Goal: Browse casually: Explore the website without a specific task or goal

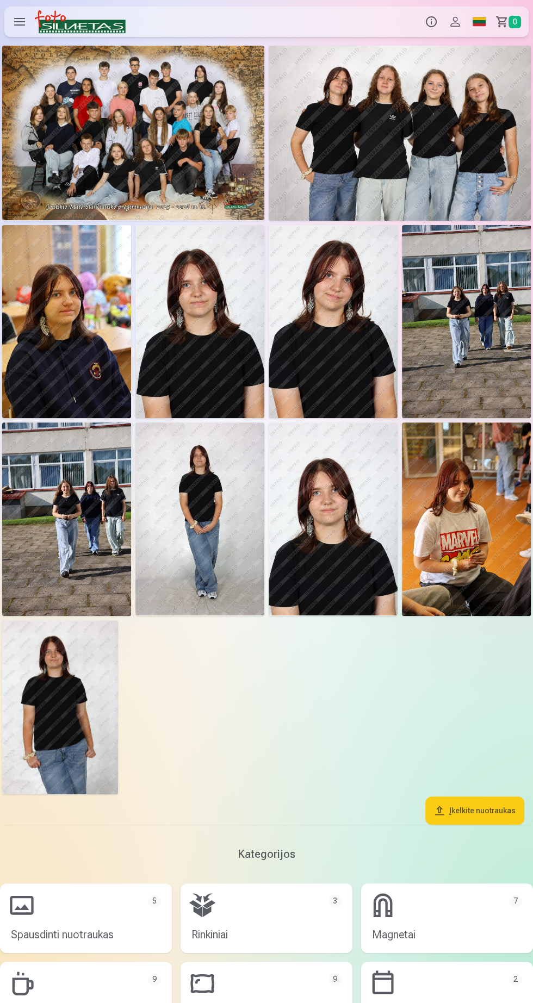
click at [59, 350] on img at bounding box center [66, 322] width 129 height 194
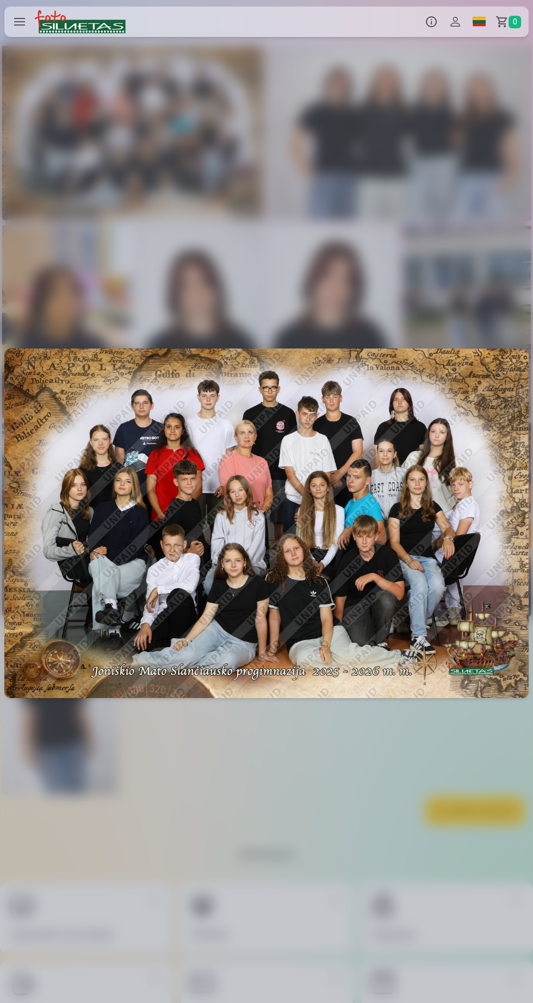
scroll to position [0, 1065]
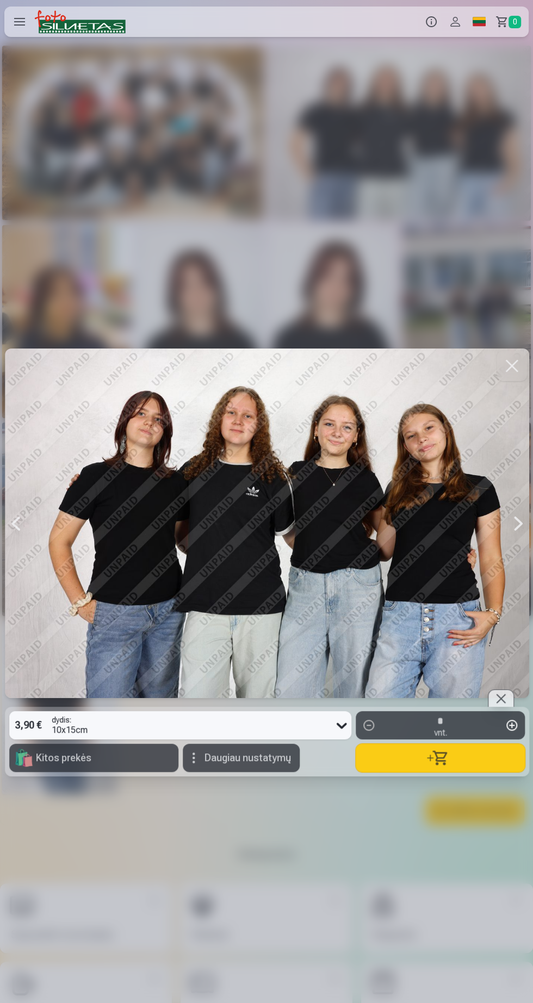
scroll to position [0, 532]
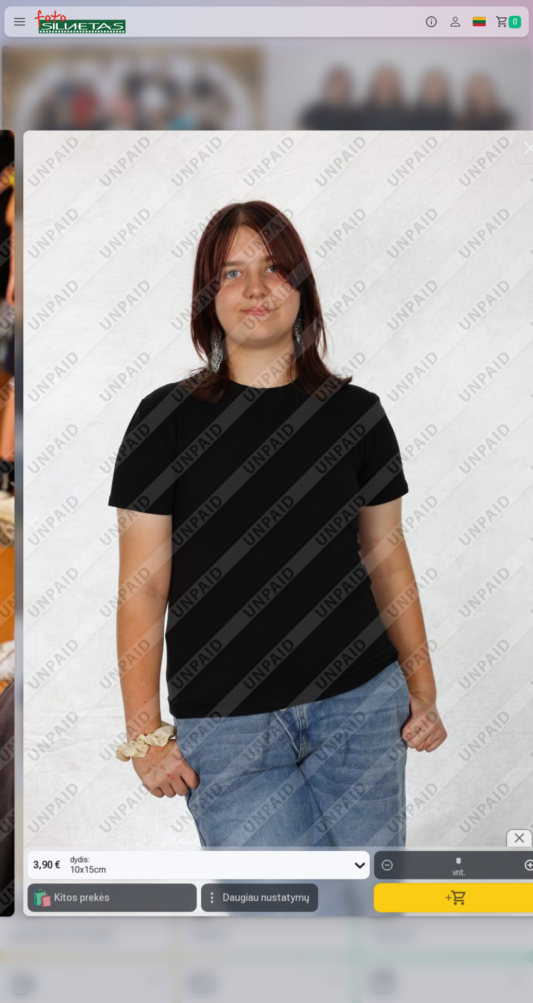
scroll to position [0, 5326]
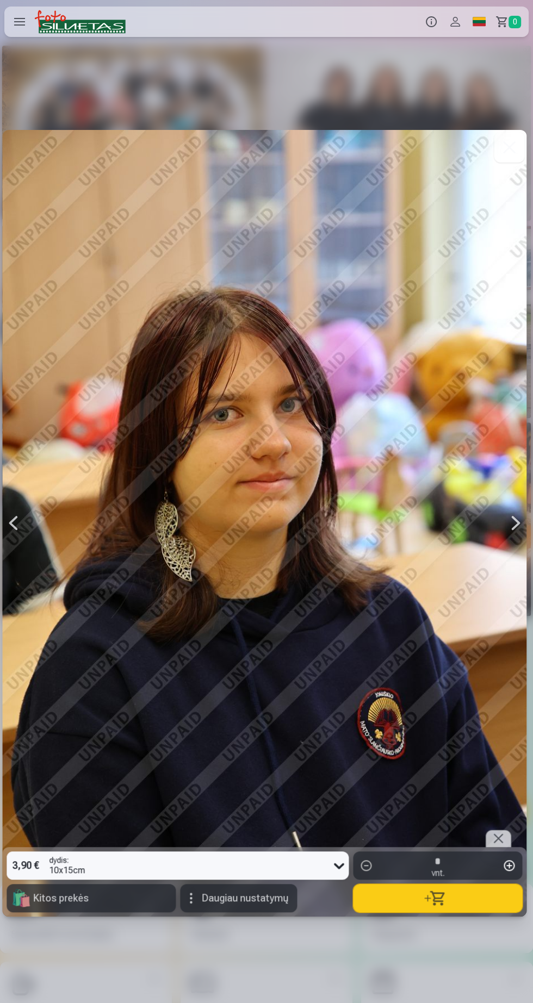
scroll to position [0, 1065]
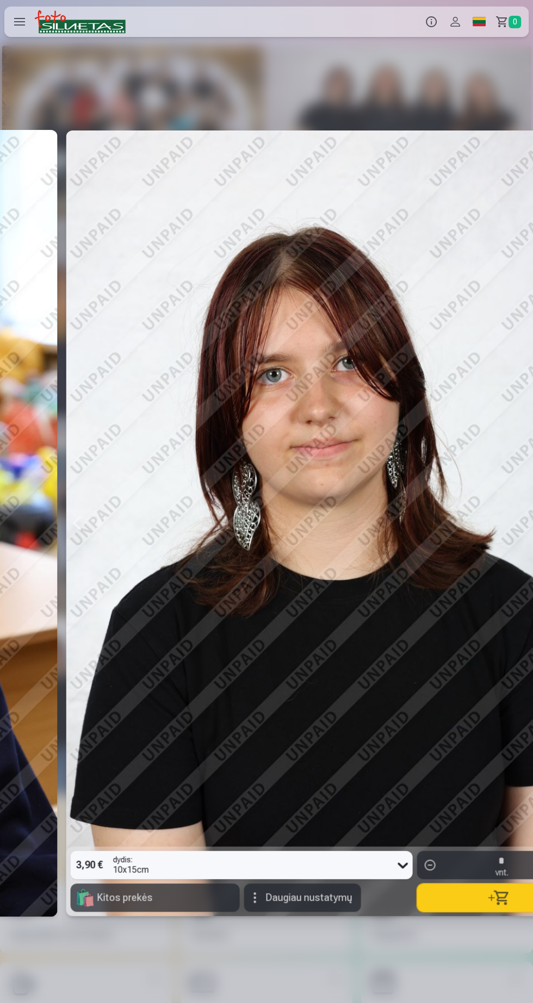
scroll to position [0, 1598]
